Goal: Find specific page/section

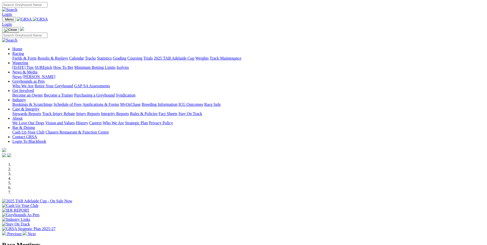
scroll to position [103, 0]
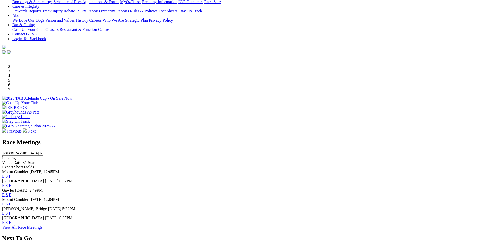
click at [11, 225] on link "F" at bounding box center [10, 222] width 2 height 4
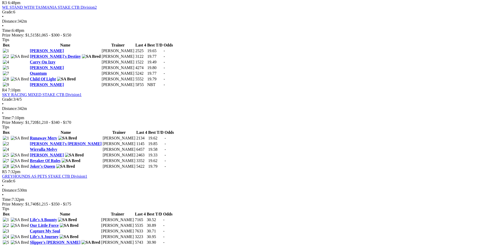
scroll to position [436, 0]
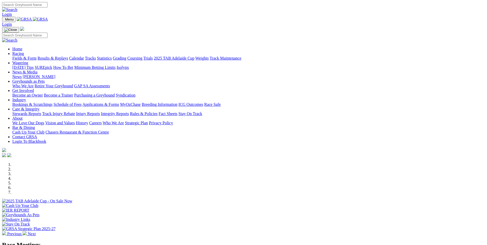
scroll to position [128, 0]
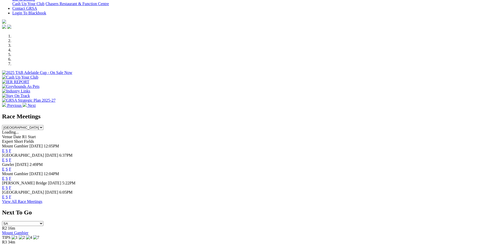
click at [11, 198] on link "F" at bounding box center [10, 197] width 2 height 4
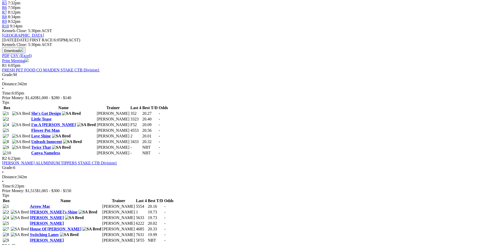
scroll to position [231, 0]
